Goal: Find specific page/section: Find specific page/section

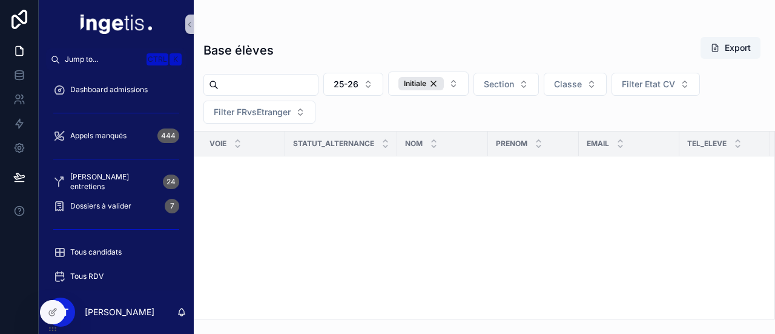
scroll to position [725, 0]
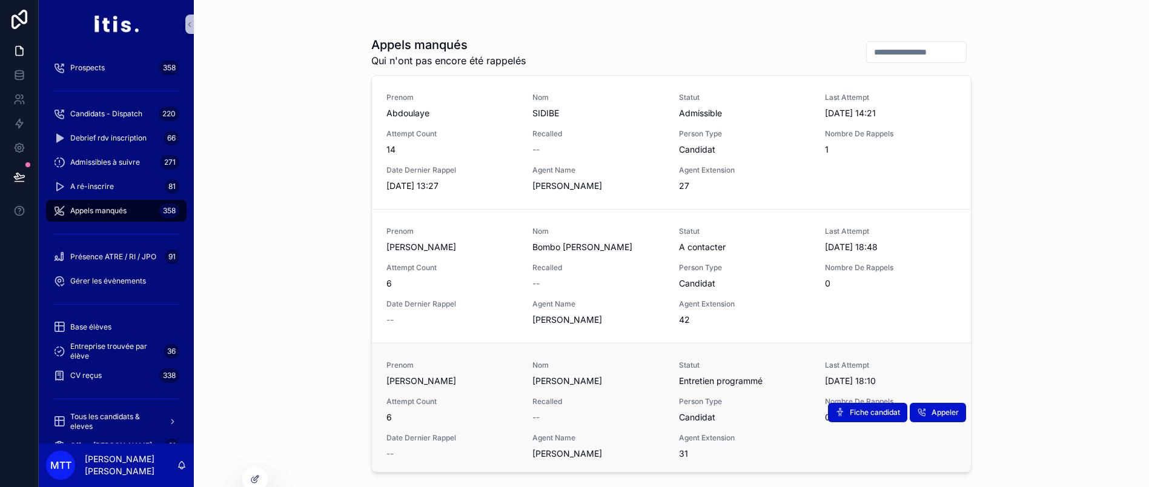
scroll to position [0, 14]
click at [879, 53] on input "scrollable content" at bounding box center [915, 52] width 99 height 17
type input "**********"
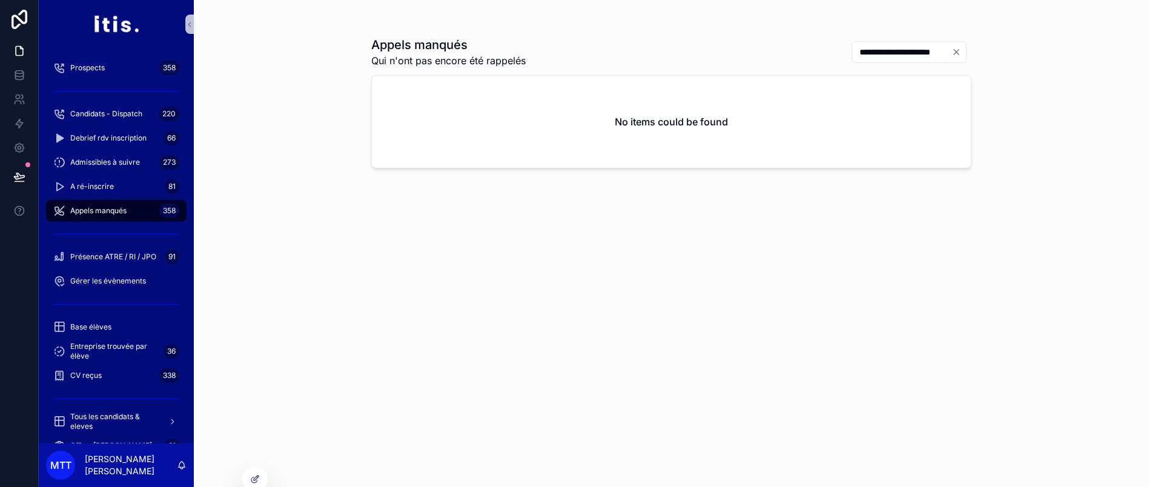
click at [954, 50] on icon "Clear" at bounding box center [956, 52] width 5 height 5
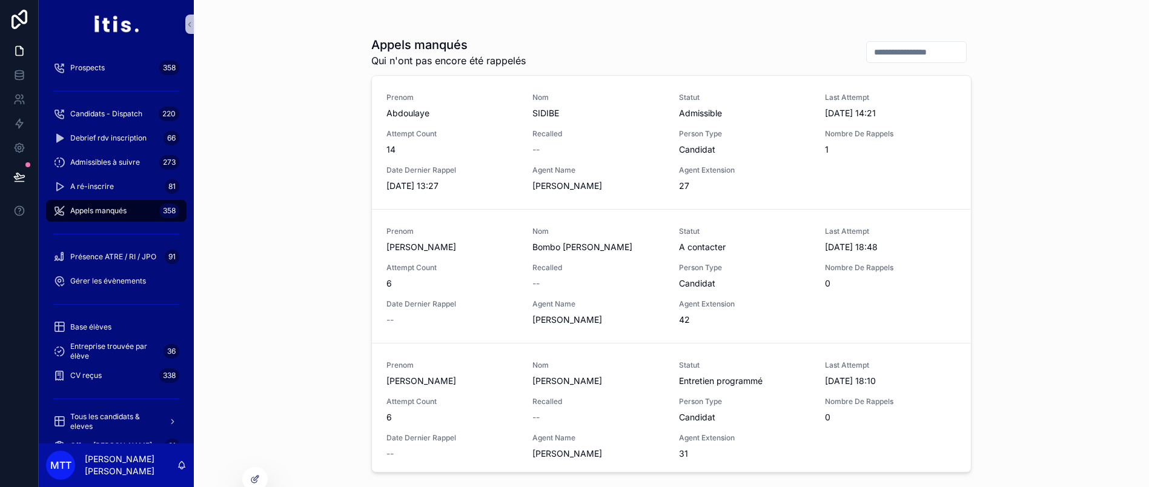
click at [796, 44] on div "Appels manqués Qui n'ont pas encore été rappelés" at bounding box center [671, 51] width 600 height 31
